Goal: Task Accomplishment & Management: Manage account settings

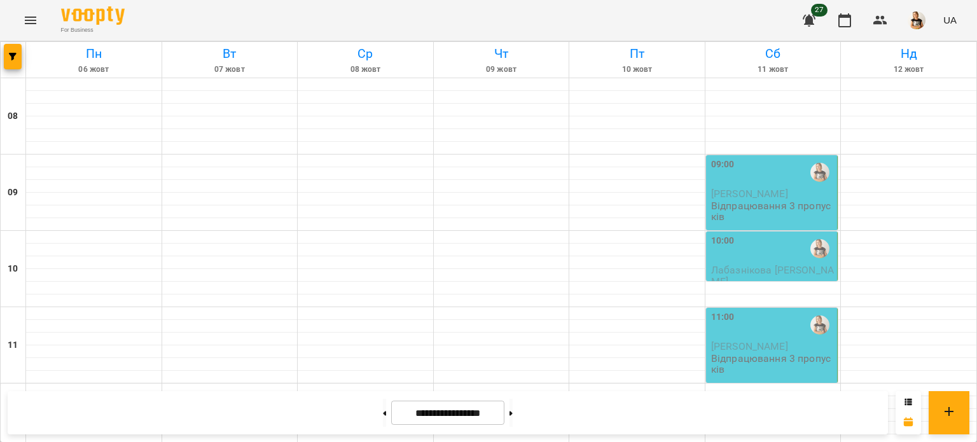
scroll to position [511, 0]
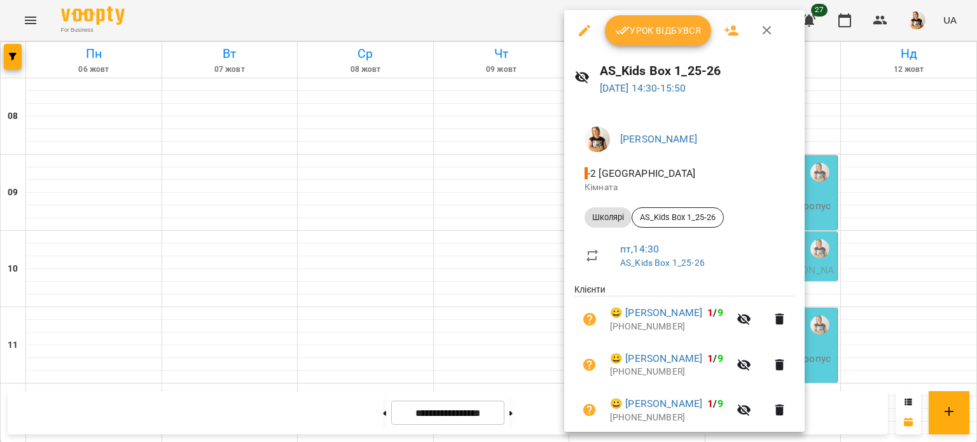
scroll to position [3, 0]
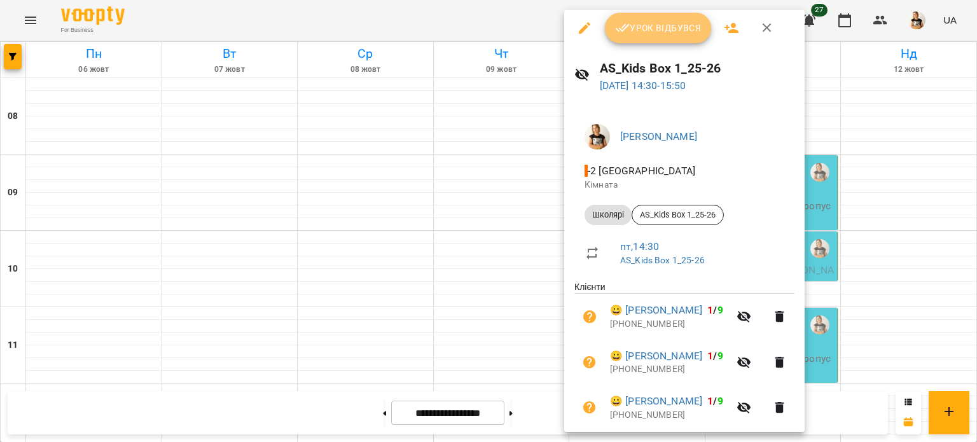
click at [669, 31] on span "Урок відбувся" at bounding box center [658, 27] width 87 height 15
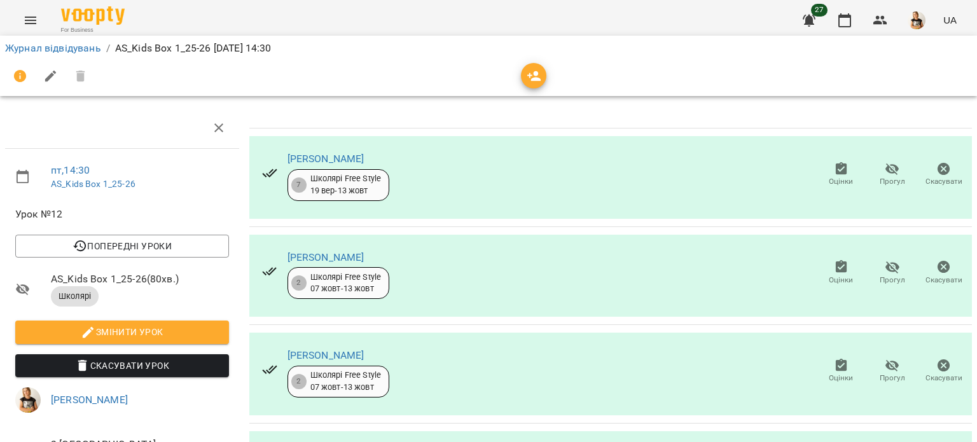
scroll to position [104, 0]
click at [885, 358] on icon "button" at bounding box center [892, 365] width 15 height 15
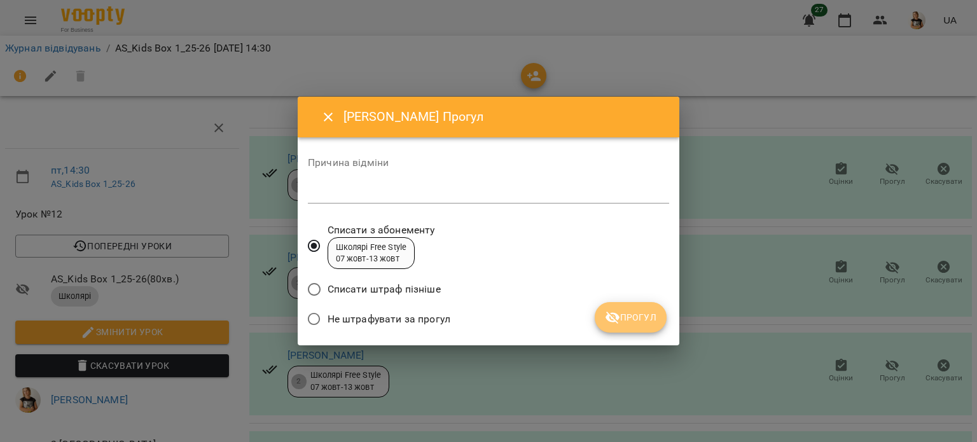
click at [641, 307] on button "Прогул" at bounding box center [631, 317] width 72 height 31
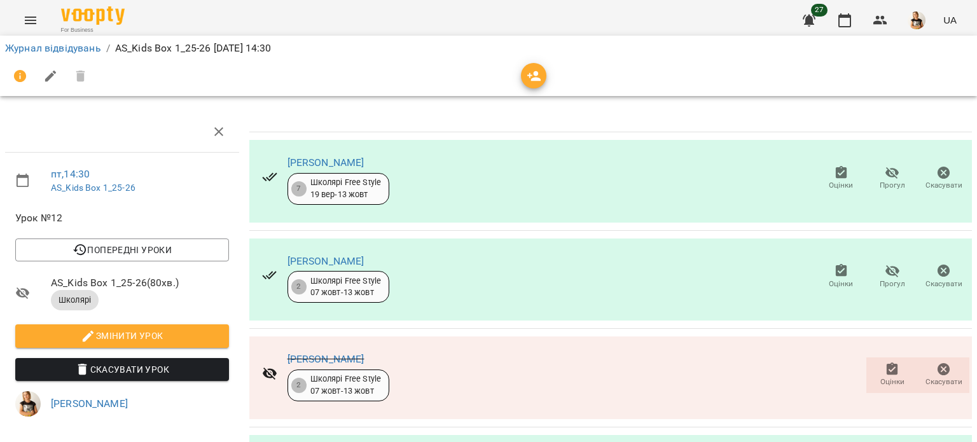
scroll to position [0, 0]
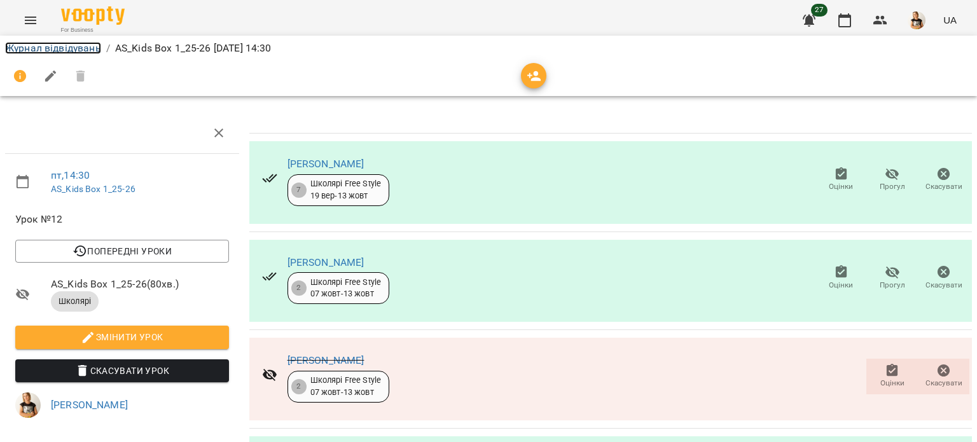
click at [59, 46] on link "Журнал відвідувань" at bounding box center [53, 48] width 96 height 12
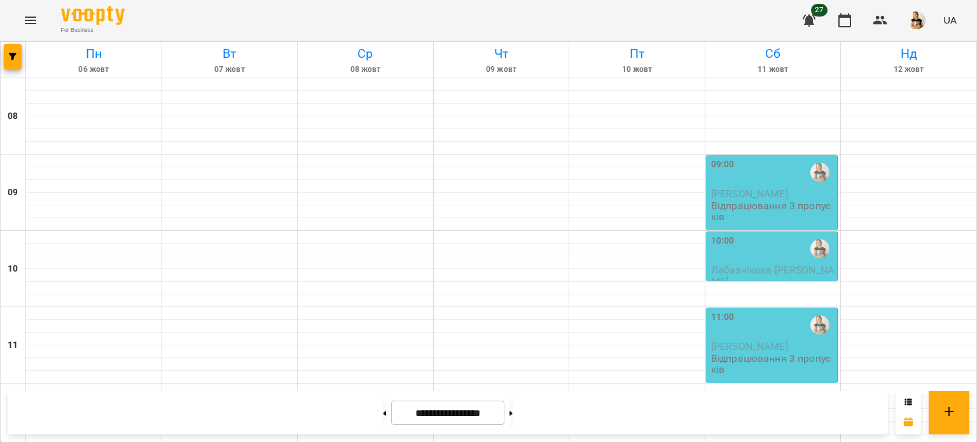
scroll to position [468, 0]
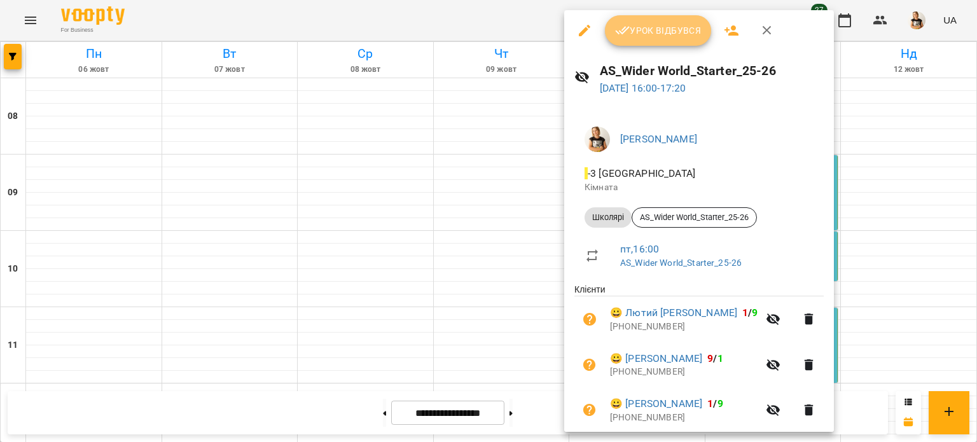
click at [656, 23] on span "Урок відбувся" at bounding box center [658, 30] width 87 height 15
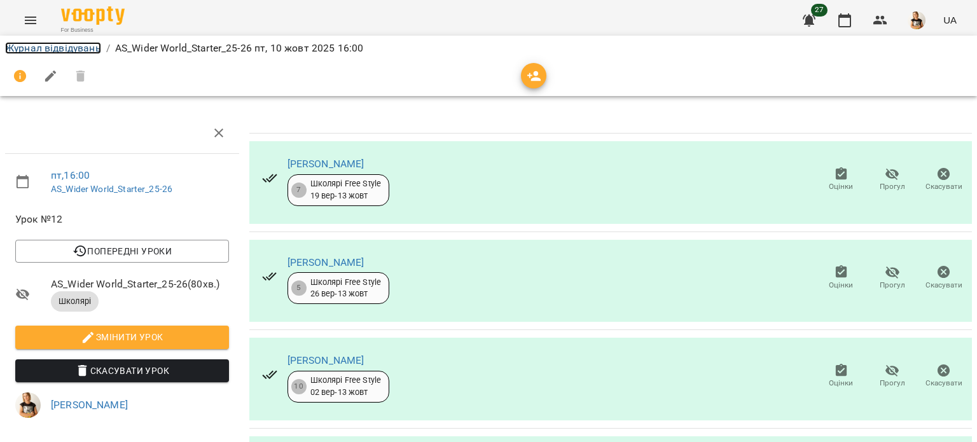
click at [90, 50] on link "Журнал відвідувань" at bounding box center [53, 48] width 96 height 12
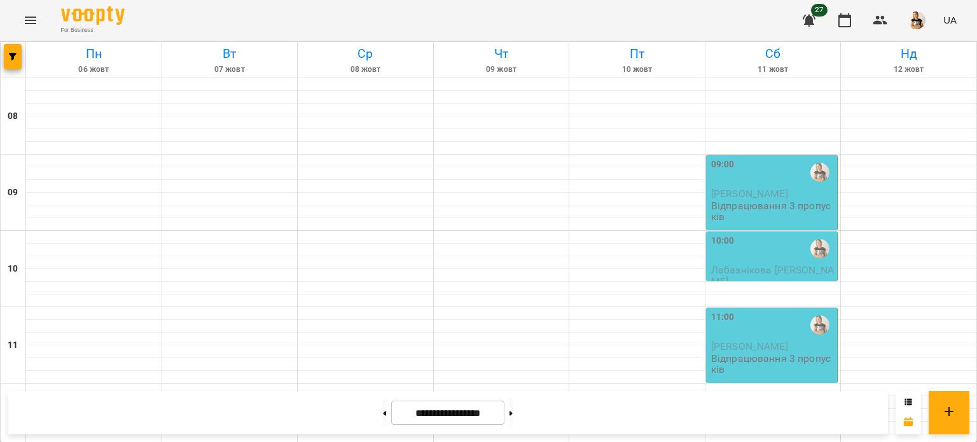
scroll to position [25, 0]
click at [741, 200] on p "Відпрацювання 3 пропусків" at bounding box center [773, 211] width 124 height 22
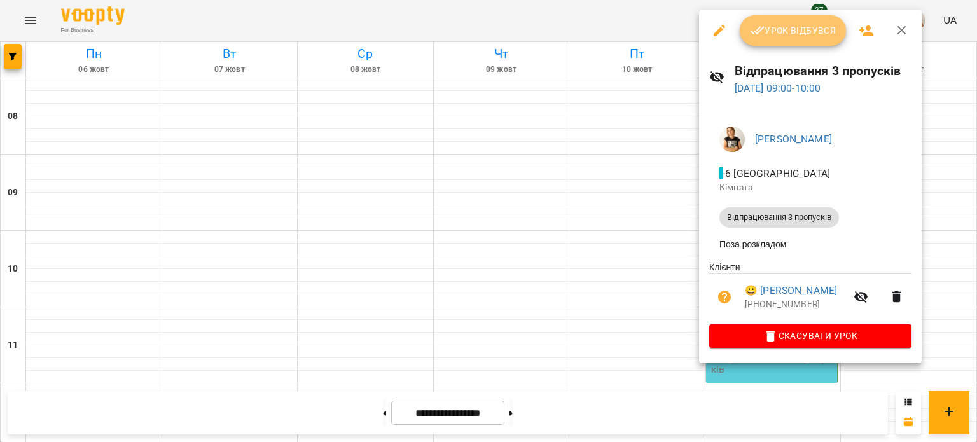
click at [791, 25] on span "Урок відбувся" at bounding box center [793, 30] width 87 height 15
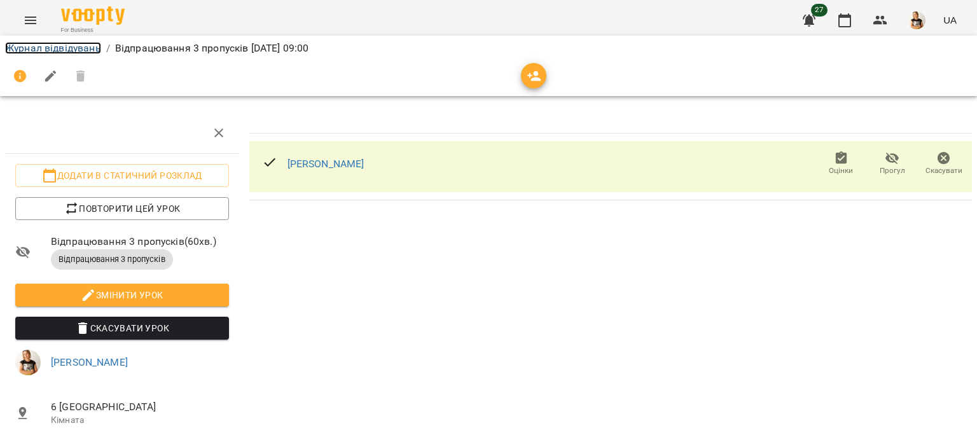
click at [69, 43] on link "Журнал відвідувань" at bounding box center [53, 48] width 96 height 12
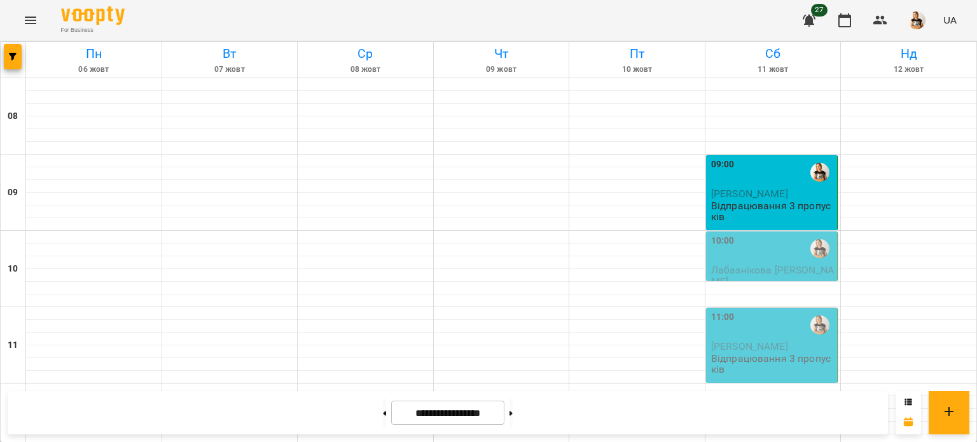
click at [783, 261] on div "10:00" at bounding box center [773, 248] width 124 height 29
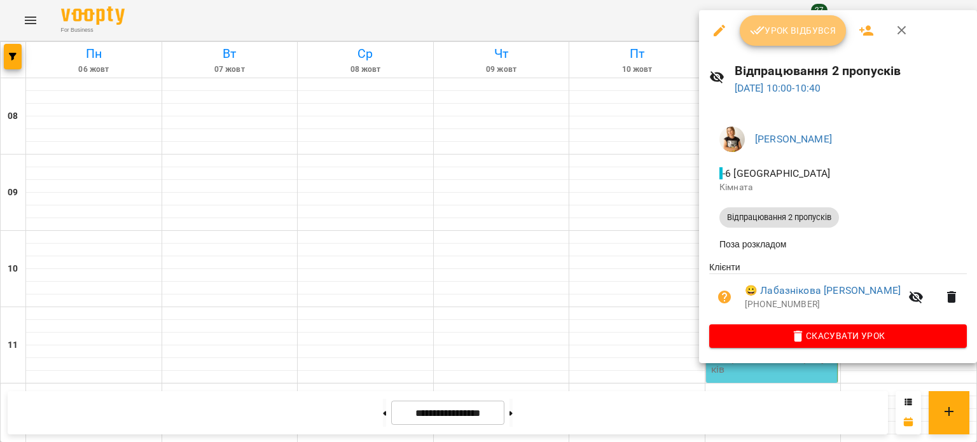
click at [789, 33] on span "Урок відбувся" at bounding box center [793, 30] width 87 height 15
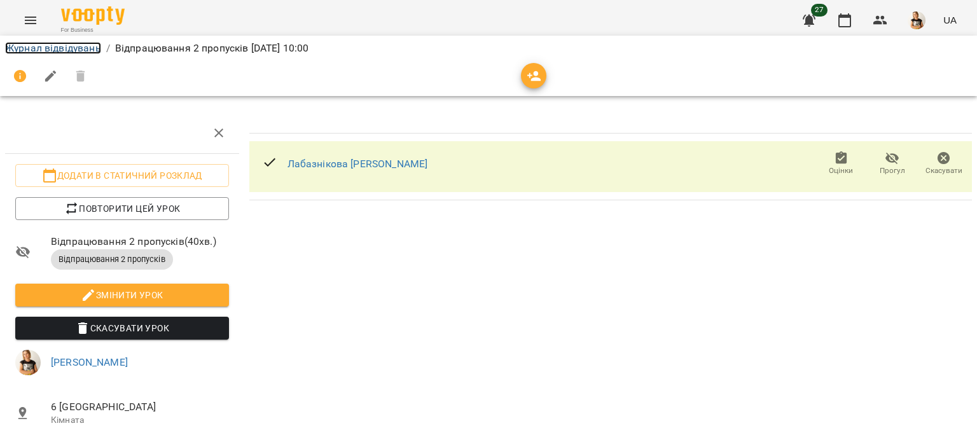
click at [67, 50] on link "Журнал відвідувань" at bounding box center [53, 48] width 96 height 12
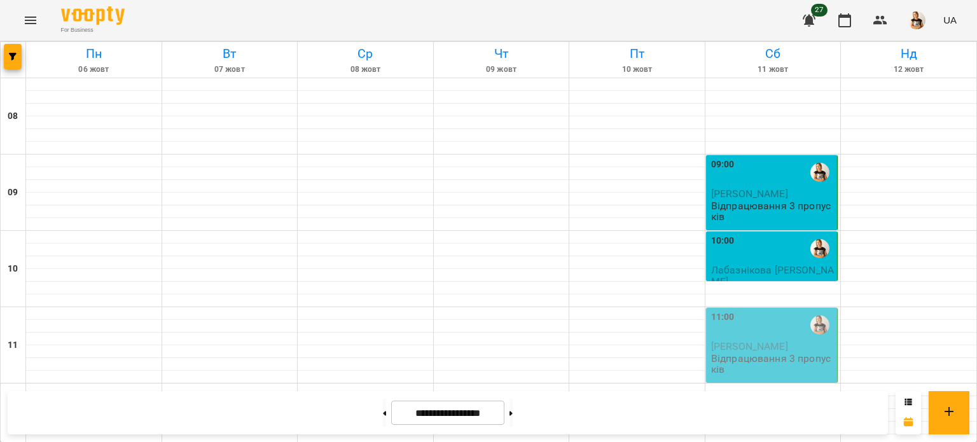
scroll to position [219, 0]
click at [769, 353] on p "Відпрацювання 3 пропусків" at bounding box center [773, 364] width 124 height 22
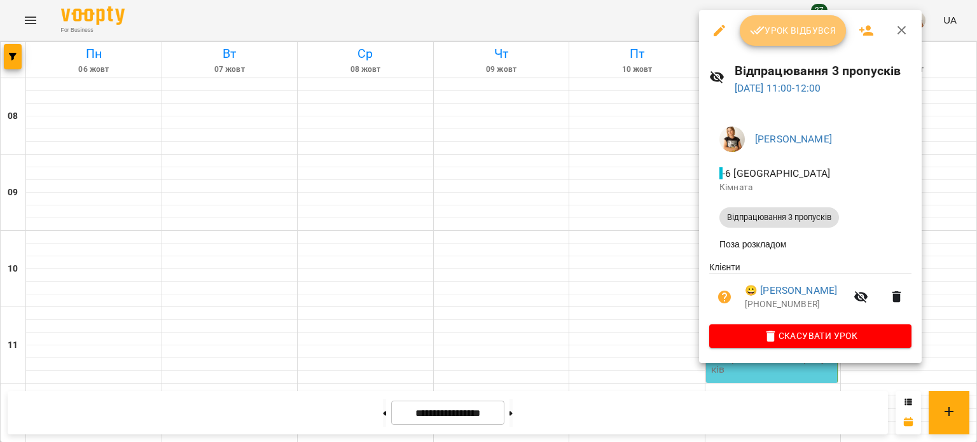
click at [791, 38] on span "Урок відбувся" at bounding box center [793, 30] width 87 height 15
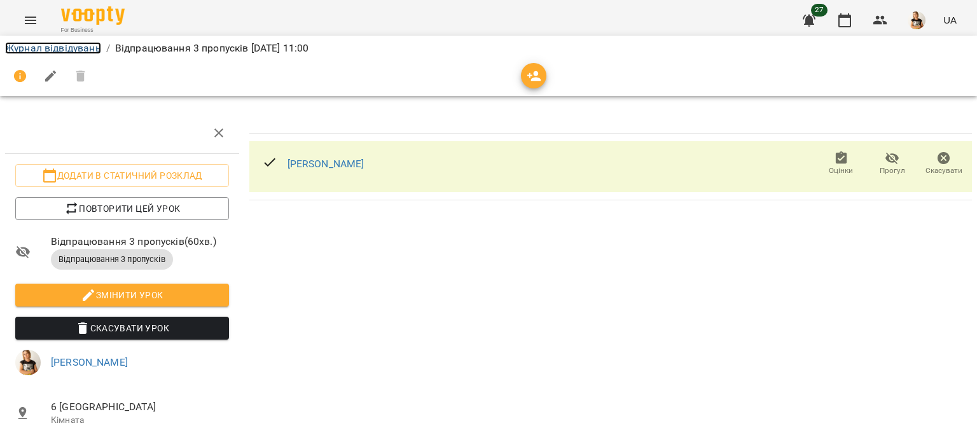
click at [41, 48] on link "Журнал відвідувань" at bounding box center [53, 48] width 96 height 12
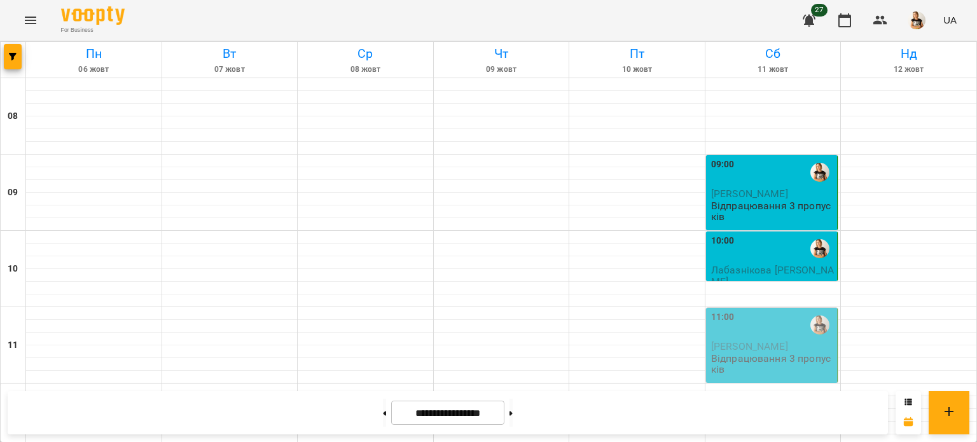
scroll to position [176, 0]
click at [756, 353] on p "Відпрацювання 3 пропусків" at bounding box center [773, 364] width 124 height 22
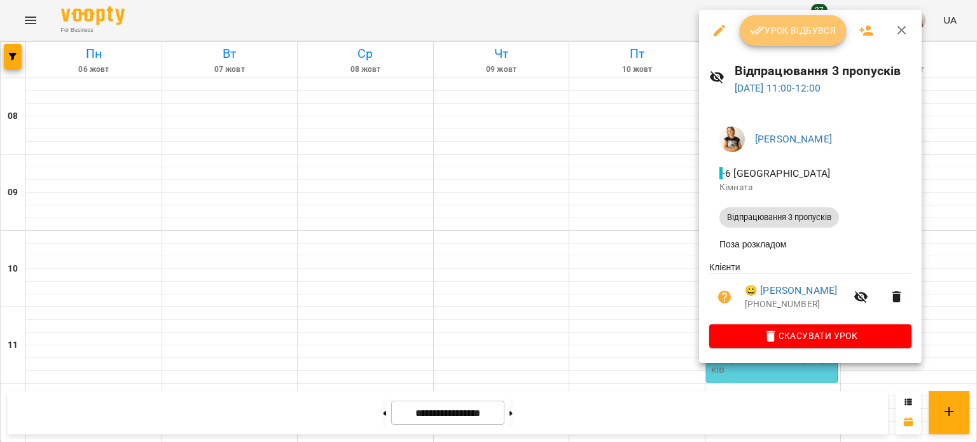
click at [782, 38] on span "Урок відбувся" at bounding box center [793, 30] width 87 height 15
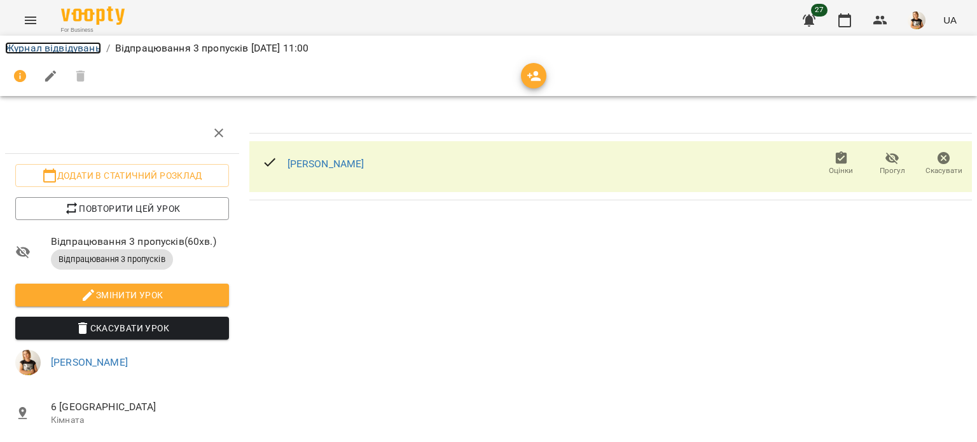
click at [60, 48] on link "Журнал відвідувань" at bounding box center [53, 48] width 96 height 12
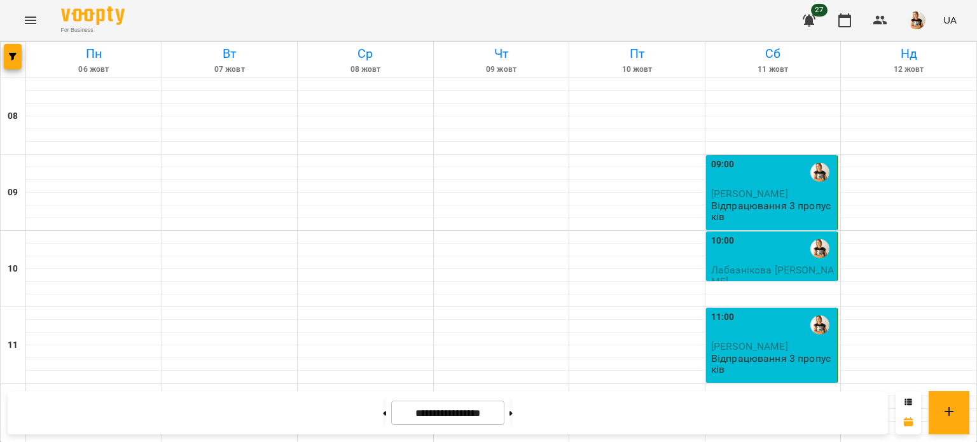
scroll to position [384, 0]
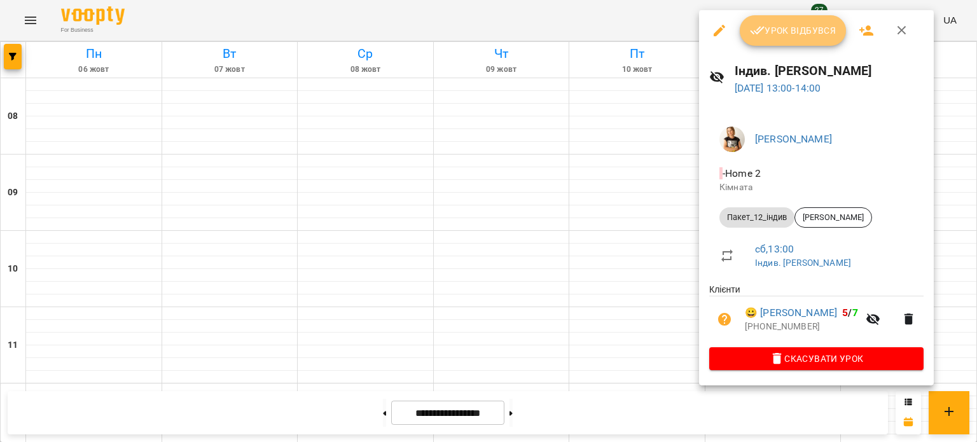
click at [785, 35] on span "Урок відбувся" at bounding box center [793, 30] width 87 height 15
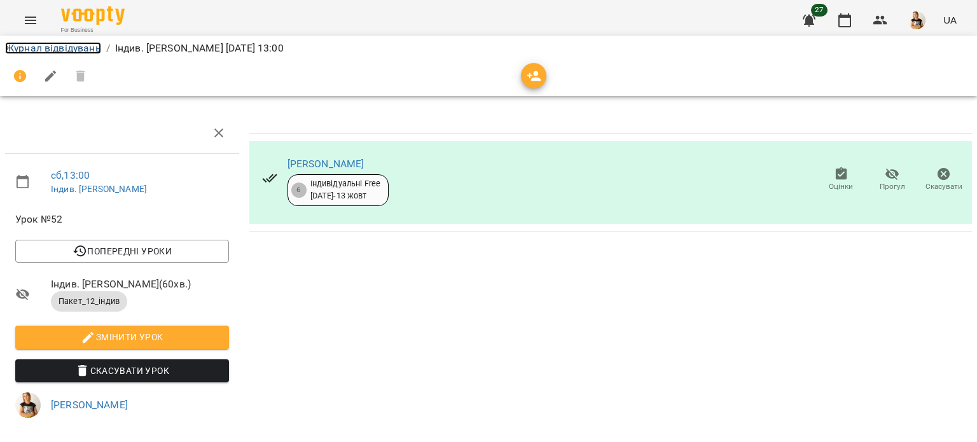
click at [60, 50] on link "Журнал відвідувань" at bounding box center [53, 48] width 96 height 12
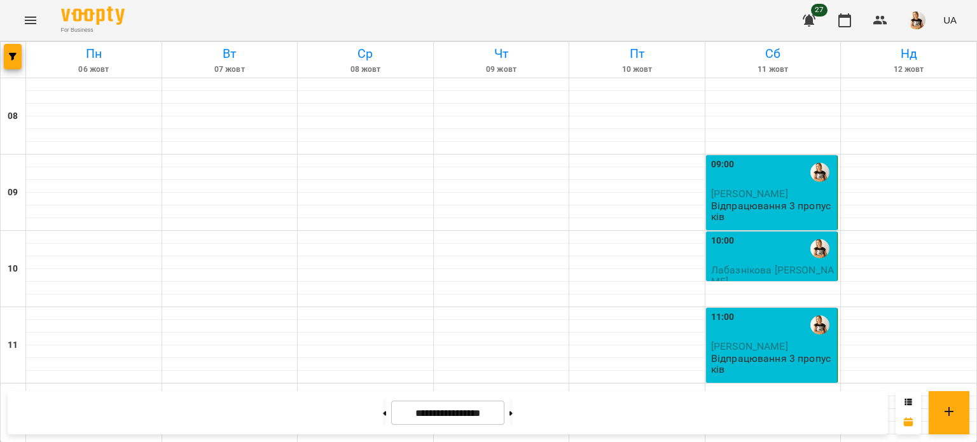
scroll to position [364, 0]
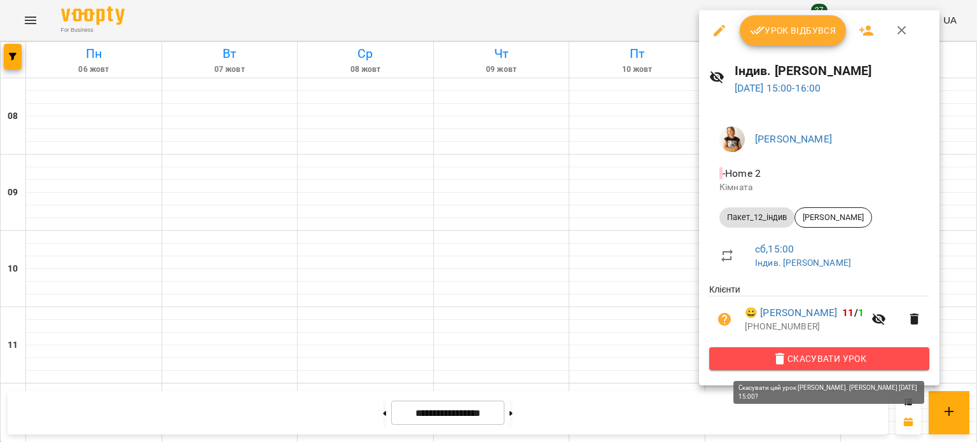
click at [821, 359] on span "Скасувати Урок" at bounding box center [820, 358] width 200 height 15
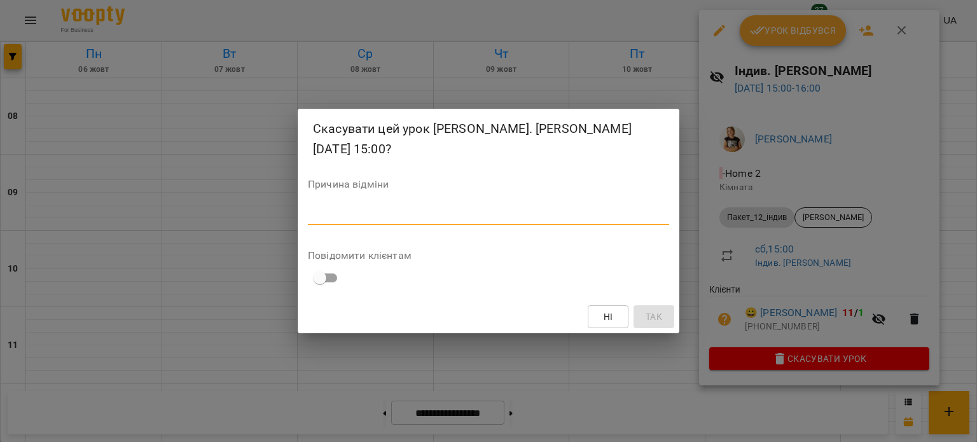
click at [384, 218] on textarea at bounding box center [488, 215] width 361 height 12
type textarea "**********"
click at [664, 319] on span "Так" at bounding box center [654, 316] width 20 height 15
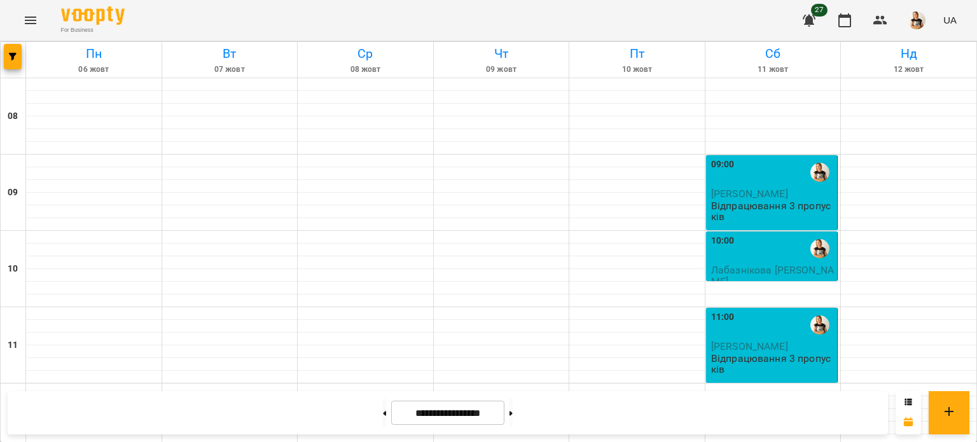
scroll to position [685, 0]
click at [513, 414] on icon at bounding box center [511, 413] width 3 height 5
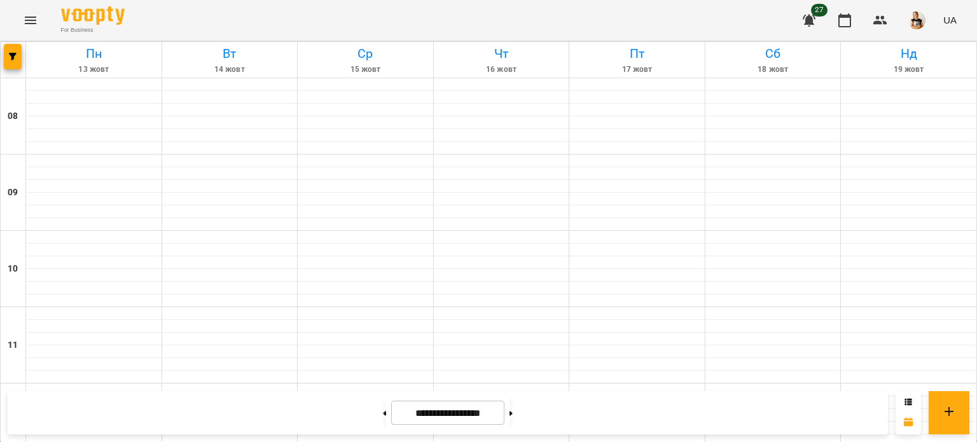
scroll to position [476, 0]
click at [383, 411] on icon at bounding box center [384, 413] width 3 height 5
type input "**********"
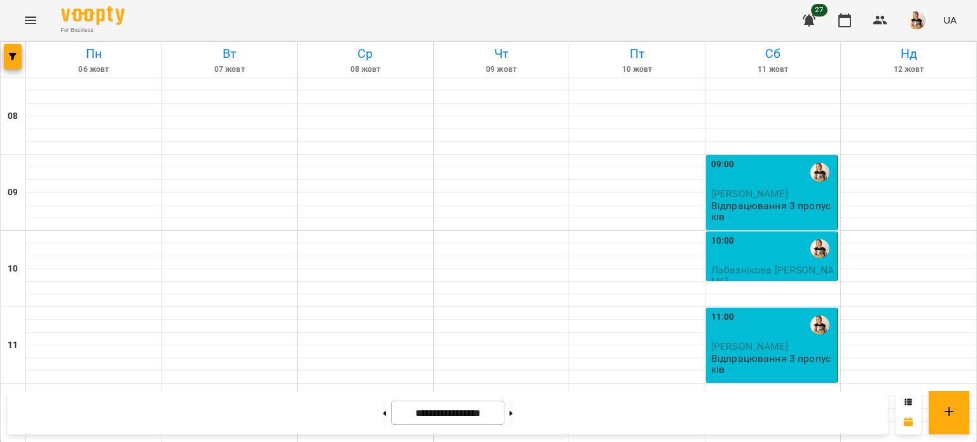
scroll to position [468, 0]
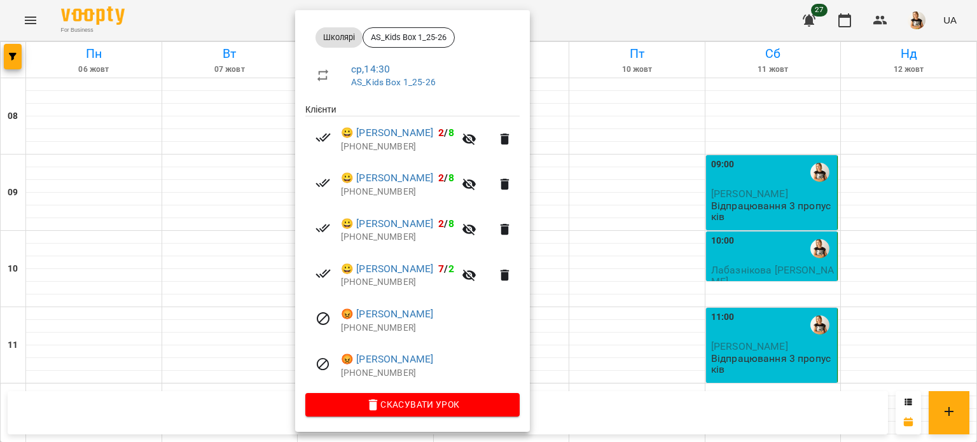
scroll to position [0, 0]
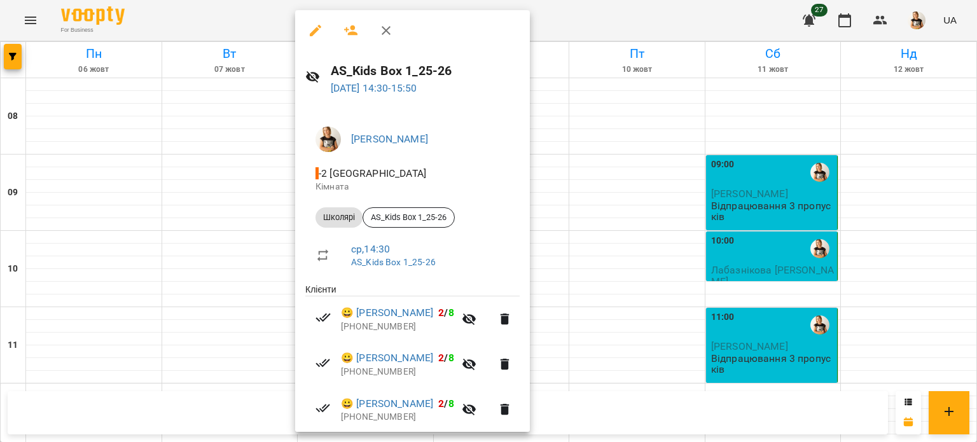
click at [725, 94] on div at bounding box center [488, 221] width 977 height 442
